Goal: Transaction & Acquisition: Subscribe to service/newsletter

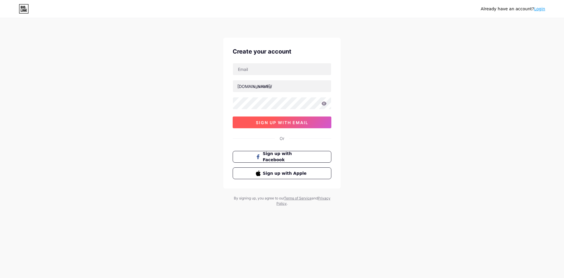
click at [318, 121] on button "sign up with email" at bounding box center [282, 122] width 99 height 12
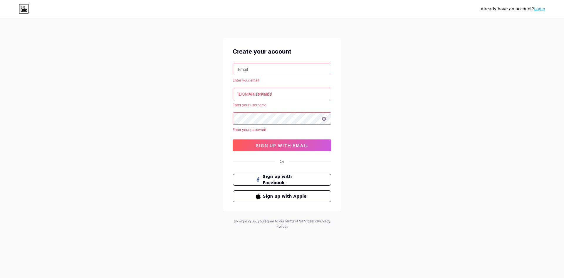
click at [293, 70] on input "text" at bounding box center [282, 69] width 98 height 12
type input "[EMAIL_ADDRESS][DOMAIN_NAME]"
click at [280, 96] on input "text" at bounding box center [282, 94] width 98 height 12
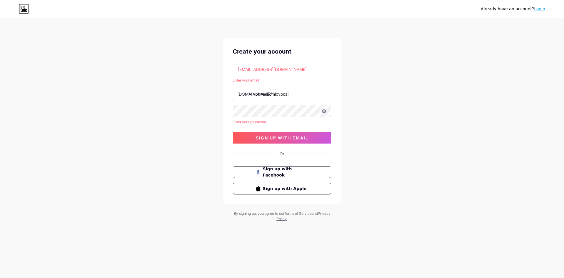
type input "vbkmusicmixvocal"
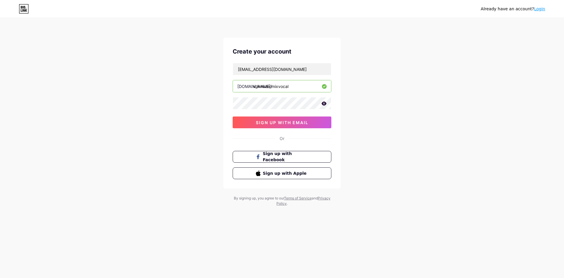
click at [323, 102] on icon at bounding box center [324, 103] width 5 height 4
click at [299, 123] on span "sign up with email" at bounding box center [282, 122] width 53 height 5
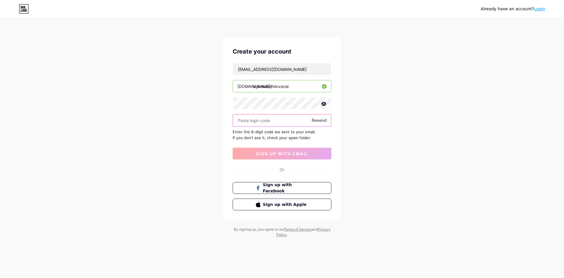
click at [278, 121] on input "text" at bounding box center [282, 120] width 98 height 12
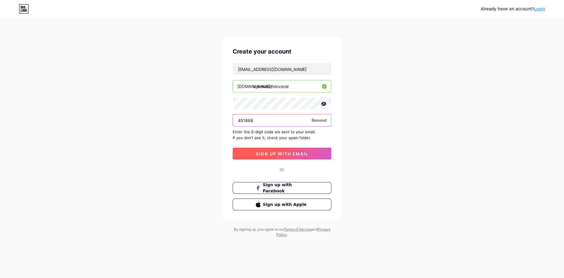
type input "451886"
click at [292, 151] on span "sign up with email" at bounding box center [282, 153] width 53 height 5
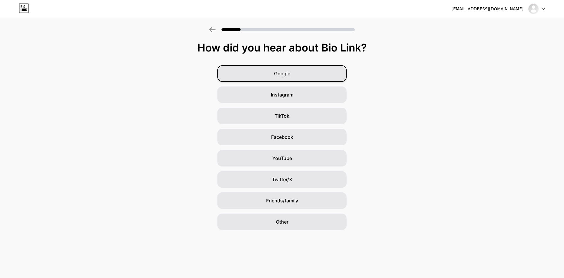
click at [313, 76] on div "Google" at bounding box center [281, 73] width 129 height 16
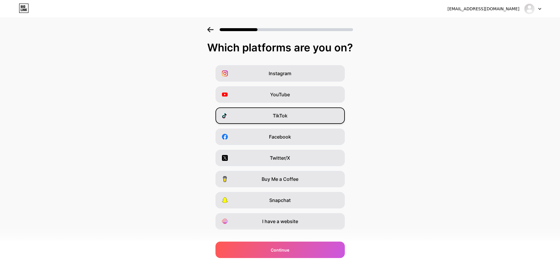
click at [301, 117] on div "TikTok" at bounding box center [279, 115] width 129 height 16
click at [307, 98] on div "YouTube" at bounding box center [279, 94] width 129 height 16
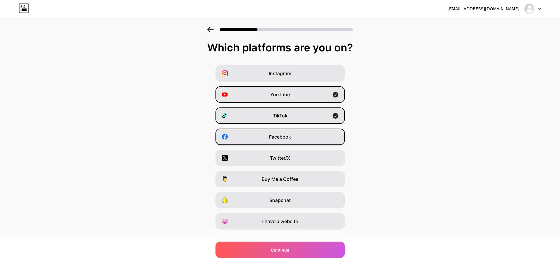
click at [301, 143] on div "Facebook" at bounding box center [279, 137] width 129 height 16
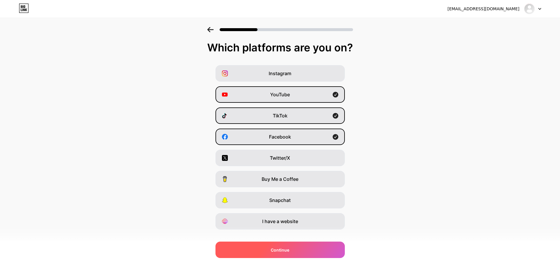
click at [298, 250] on div "Continue" at bounding box center [279, 250] width 129 height 16
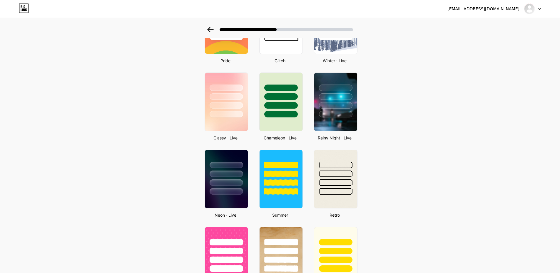
scroll to position [133, 0]
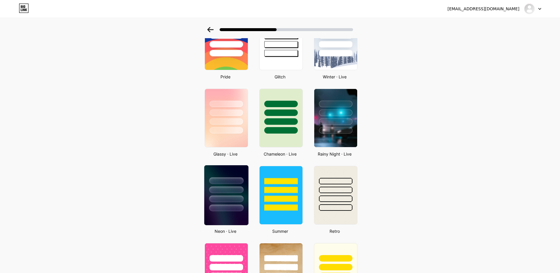
click at [239, 195] on div at bounding box center [226, 188] width 44 height 46
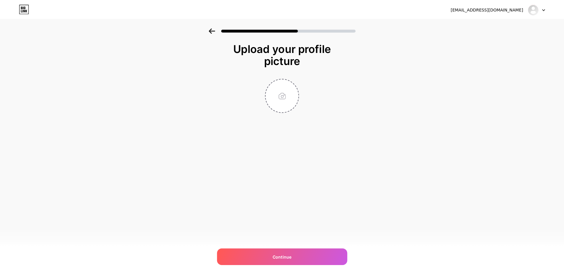
scroll to position [0, 0]
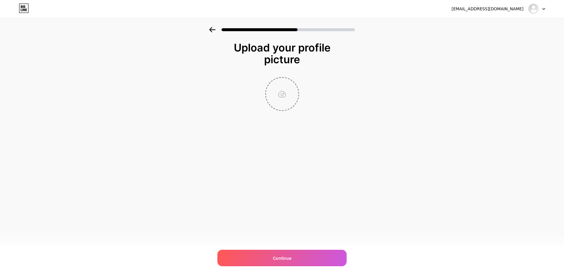
click at [289, 103] on input "file" at bounding box center [282, 94] width 33 height 33
click at [281, 97] on input "file" at bounding box center [282, 94] width 33 height 33
click at [289, 98] on input "file" at bounding box center [282, 94] width 33 height 33
click at [268, 106] on input "file" at bounding box center [282, 94] width 33 height 33
type input "C:\fakepath\aba50640-e3c6-4080-ad61-8d2ee93fee8c_avatar_fanpage_-_copy.jpg"
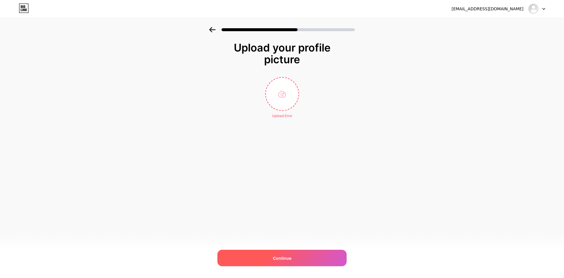
click at [294, 257] on div "Continue" at bounding box center [281, 257] width 129 height 16
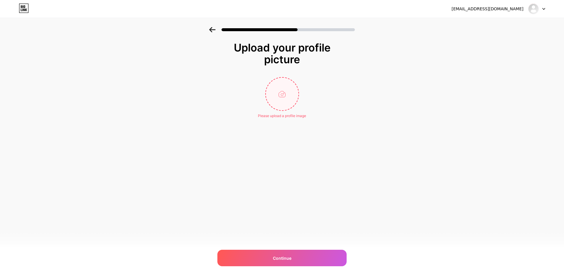
click at [276, 102] on input "file" at bounding box center [282, 94] width 33 height 33
click at [295, 93] on input "file" at bounding box center [282, 94] width 33 height 33
click at [284, 105] on input "file" at bounding box center [282, 94] width 33 height 33
type input "C:\fakepath\Avatar Fanpage - Copy (1).jpg"
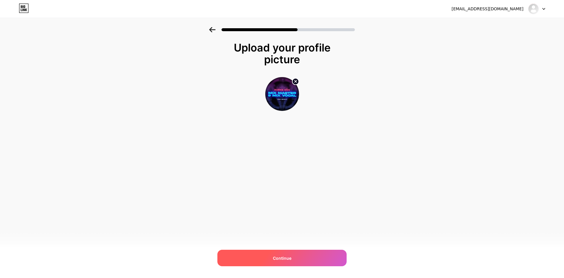
click at [308, 254] on div "Continue" at bounding box center [281, 257] width 129 height 16
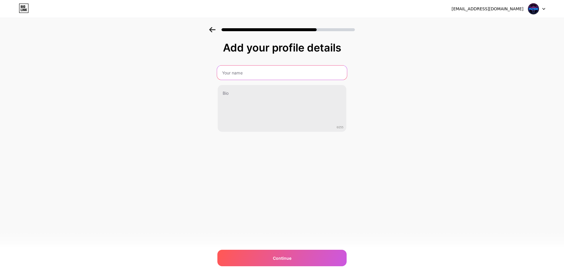
click at [255, 76] on input "text" at bounding box center [282, 72] width 130 height 14
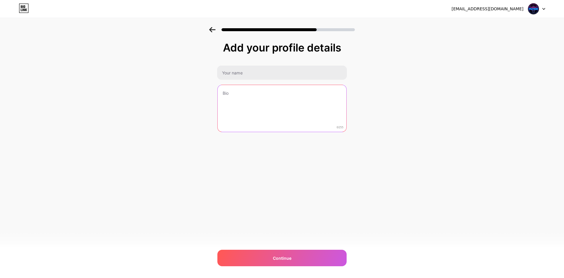
click at [233, 94] on textarea at bounding box center [282, 108] width 129 height 47
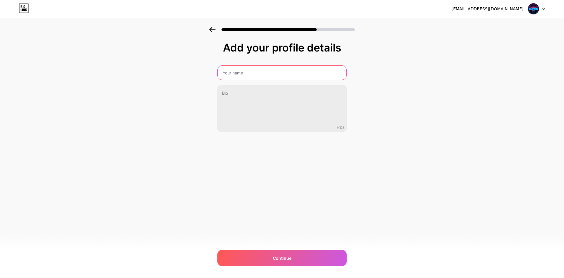
click at [238, 68] on input "text" at bounding box center [282, 72] width 129 height 14
type input "T"
paste input "VBK MUSIC - HƯỚNG DẪN THU ÂM, MIX VOCAL & MIX MASTER"
type input "VBK MUSIC - HƯỚNG DẪN THU ÂM, MIX VOCAL & MIX MASTER"
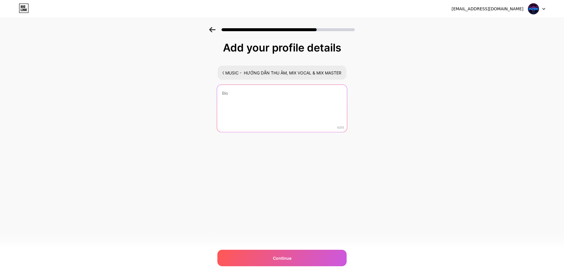
scroll to position [0, 0]
click at [251, 95] on textarea at bounding box center [282, 109] width 130 height 48
paste textarea "Mix chuẩn kỹ thuật, cảm bằng đam mê"
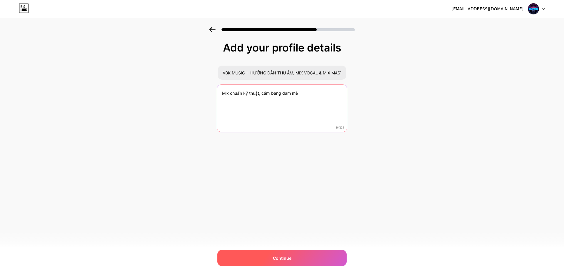
type textarea "Mix chuẩn kỹ thuật, cảm bằng đam mê"
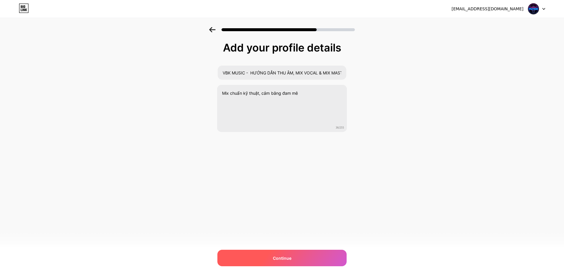
click at [303, 257] on div "Continue" at bounding box center [281, 257] width 129 height 16
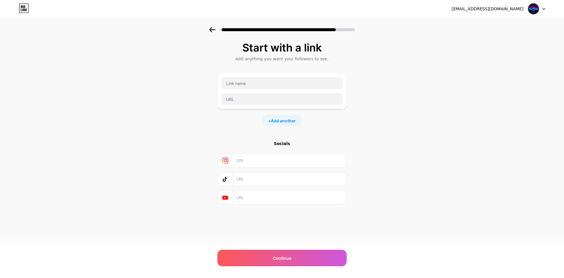
click at [256, 198] on input "text" at bounding box center [289, 197] width 107 height 13
click at [253, 197] on input "text" at bounding box center [289, 197] width 107 height 13
click at [257, 180] on input "text" at bounding box center [289, 178] width 107 height 13
paste input "[URL][DOMAIN_NAME]"
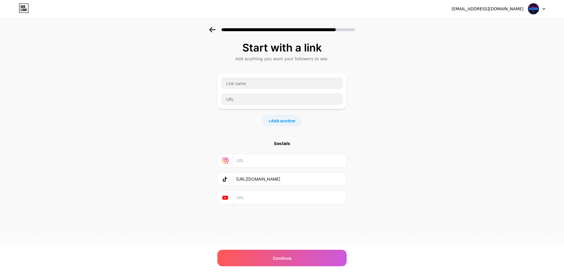
type input "[URL][DOMAIN_NAME]"
click at [255, 192] on input "text" at bounding box center [289, 197] width 107 height 13
paste input "[URL][DOMAIN_NAME]"
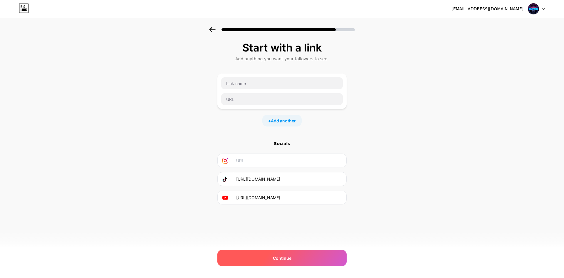
type input "[URL][DOMAIN_NAME]"
click at [293, 257] on div "Continue" at bounding box center [281, 257] width 129 height 16
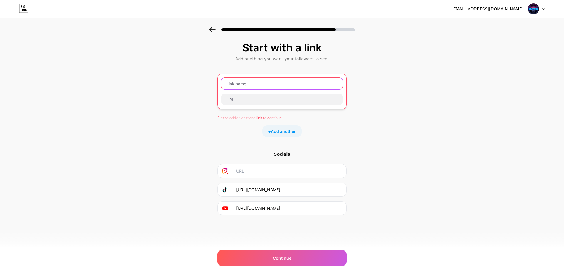
click at [261, 86] on input "text" at bounding box center [281, 84] width 121 height 12
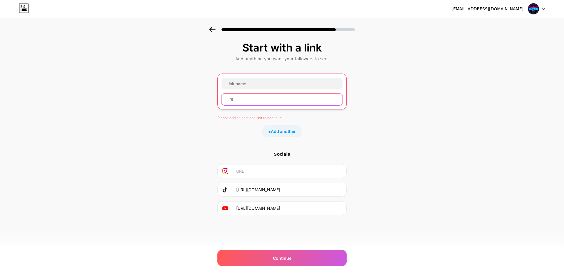
click at [256, 96] on input "text" at bounding box center [281, 99] width 121 height 12
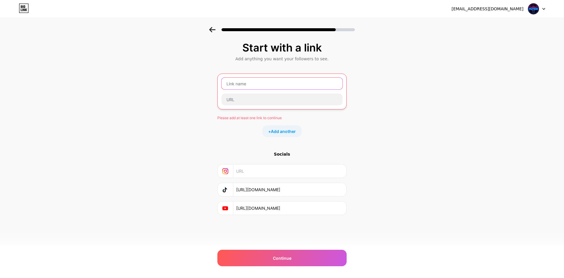
click at [256, 88] on input "text" at bounding box center [281, 84] width 121 height 12
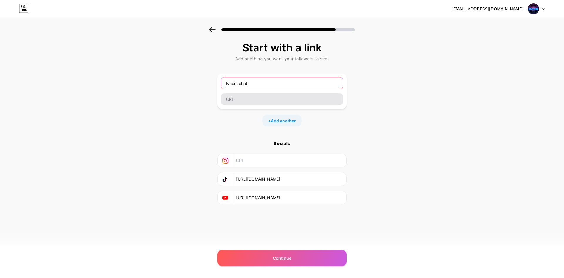
type input "Nhóm chat"
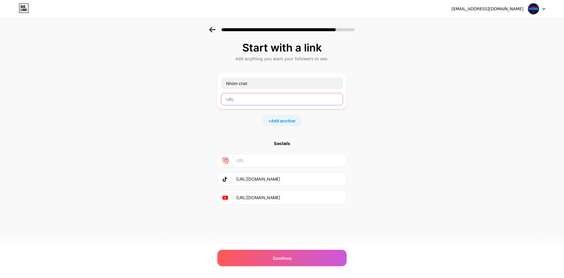
click at [240, 104] on input "text" at bounding box center [282, 99] width 122 height 12
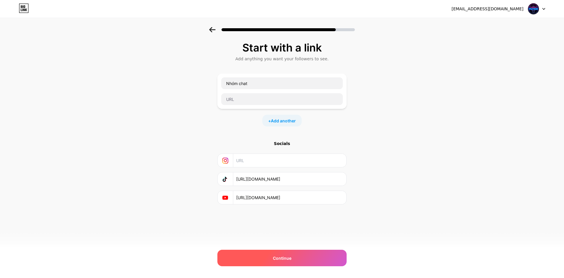
click at [284, 253] on div "Continue" at bounding box center [281, 257] width 129 height 16
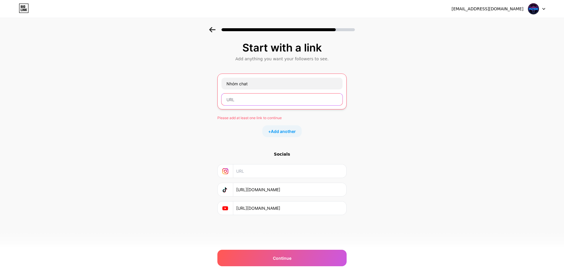
click at [261, 101] on input "text" at bounding box center [281, 99] width 121 height 12
paste input "[URL][DOMAIN_NAME]"
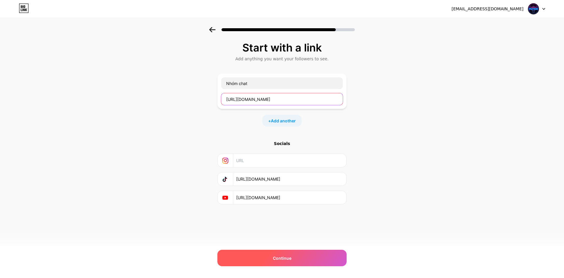
type input "[URL][DOMAIN_NAME]"
click at [293, 254] on div "Continue" at bounding box center [281, 257] width 129 height 16
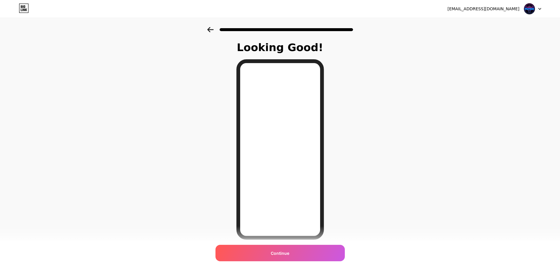
click at [214, 28] on icon at bounding box center [210, 29] width 6 height 5
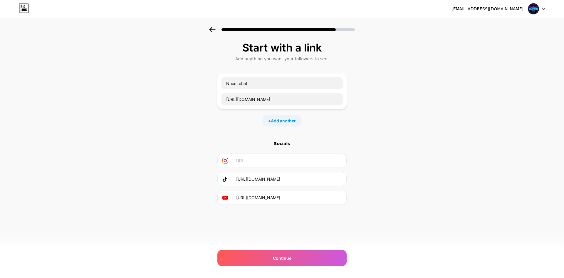
click at [290, 121] on span "Add another" at bounding box center [283, 120] width 25 height 6
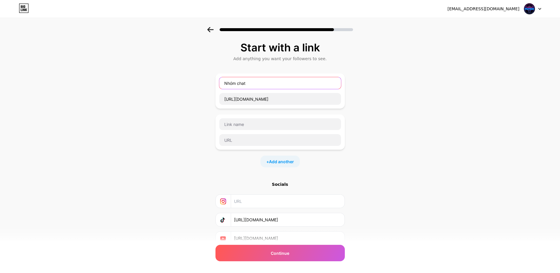
click at [256, 81] on input "Nhóm chat" at bounding box center [280, 83] width 122 height 12
click at [255, 81] on input "Nhóm chat" at bounding box center [280, 83] width 122 height 12
drag, startPoint x: 250, startPoint y: 78, endPoint x: 204, endPoint y: 80, distance: 46.4
click at [204, 80] on div "Start with a link Add anything you want your followers to see. Nhóm chat [URL][…" at bounding box center [280, 151] width 560 height 248
type input "Youtube"
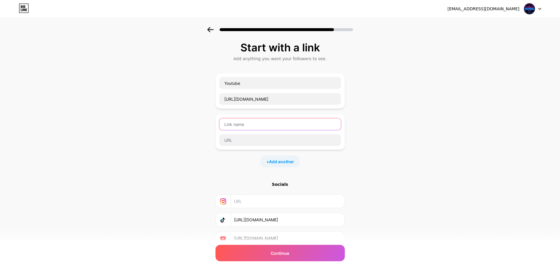
click at [256, 128] on input "text" at bounding box center [280, 124] width 122 height 12
type input "t"
type input "Tiktok"
click at [322, 96] on input "[URL][DOMAIN_NAME]" at bounding box center [280, 99] width 122 height 12
click at [252, 140] on input "text" at bounding box center [280, 140] width 122 height 12
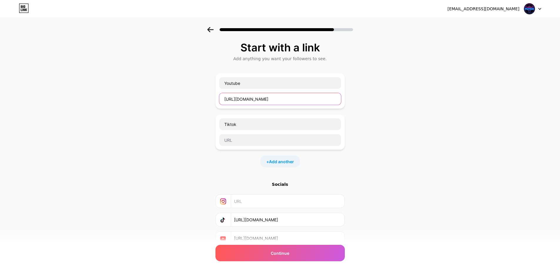
click at [325, 97] on input "[URL][DOMAIN_NAME]" at bounding box center [280, 99] width 122 height 12
drag, startPoint x: 325, startPoint y: 97, endPoint x: 216, endPoint y: 103, distance: 109.1
click at [216, 103] on div "Start with a link Add anything you want your followers to see. Youtube [URL][DO…" at bounding box center [280, 151] width 560 height 248
paste input "[URL][DOMAIN_NAME]"
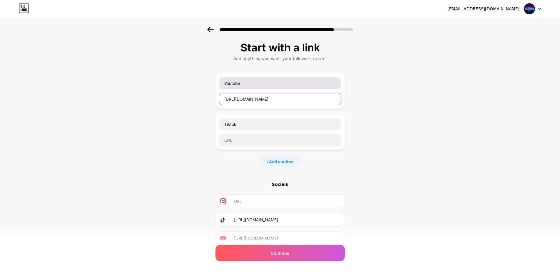
type input "[URL][DOMAIN_NAME]"
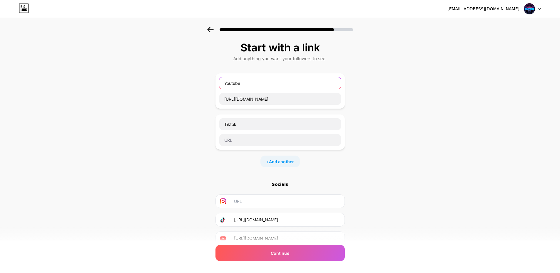
scroll to position [0, 0]
click at [250, 84] on input "Youtube" at bounding box center [280, 83] width 122 height 12
drag, startPoint x: 279, startPoint y: 83, endPoint x: 241, endPoint y: 88, distance: 38.5
click at [241, 88] on input "Youtube "Hướng dẫn Mix" at bounding box center [280, 83] width 122 height 12
paste input "VBK MUSIC - THU ÂM, MIX VOCAL & MIX MASTER"
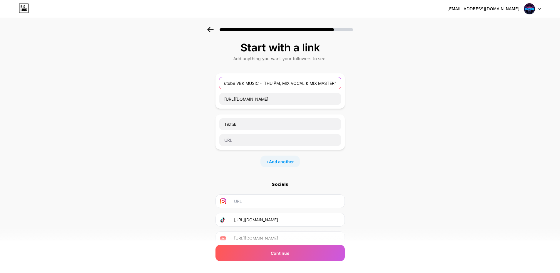
scroll to position [0, 6]
type input "Youtube VBK MUSIC - THU ÂM, MIX VOCAL & MIX MASTER""
click at [266, 141] on input "text" at bounding box center [280, 140] width 122 height 12
click at [264, 125] on input "Tiktok" at bounding box center [280, 124] width 122 height 12
